Goal: Find specific page/section: Find specific page/section

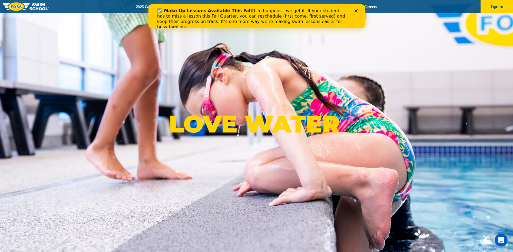
click at [357, 10] on polygon "Close" at bounding box center [356, 10] width 3 height 3
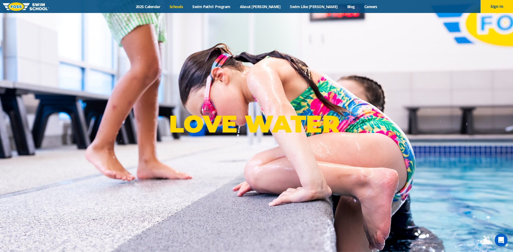
click at [188, 5] on link "Schools" at bounding box center [176, 6] width 23 height 5
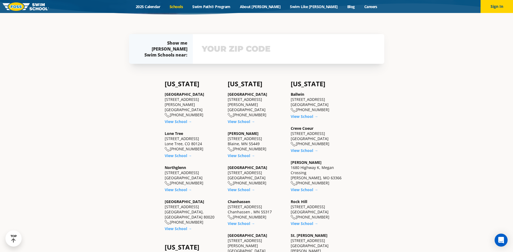
scroll to position [162, 0]
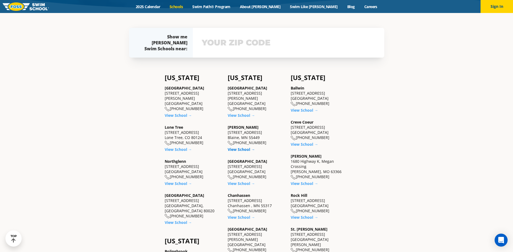
click at [239, 149] on link "View School →" at bounding box center [241, 149] width 27 height 5
